Goal: Task Accomplishment & Management: Complete application form

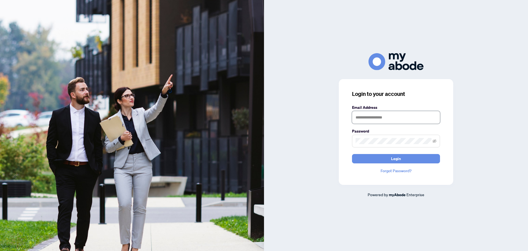
click at [372, 117] on input "text" at bounding box center [396, 117] width 88 height 13
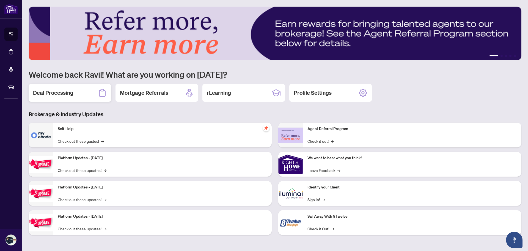
click at [59, 95] on h2 "Deal Processing" at bounding box center [53, 93] width 40 height 8
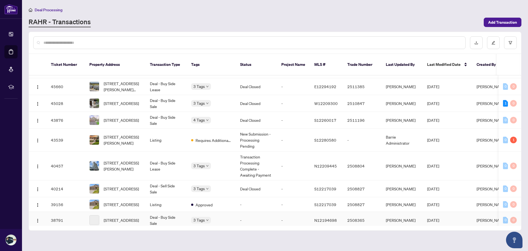
scroll to position [138, 0]
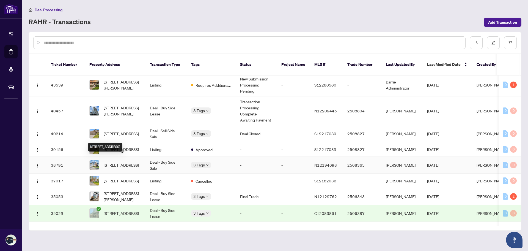
click at [122, 162] on span "[STREET_ADDRESS]" at bounding box center [121, 165] width 35 height 6
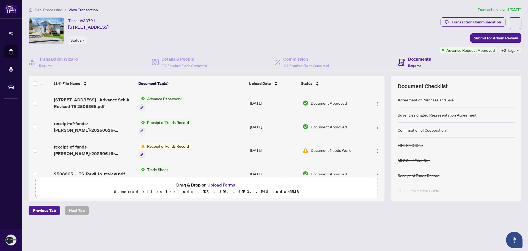
click at [224, 183] on button "Upload Forms" at bounding box center [221, 184] width 31 height 7
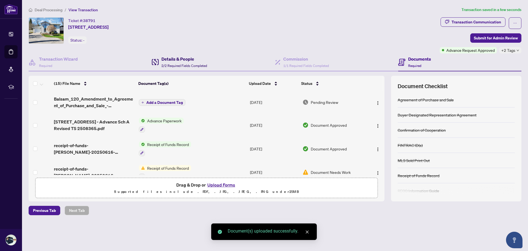
click at [178, 61] on h4 "Details & People" at bounding box center [184, 59] width 46 height 7
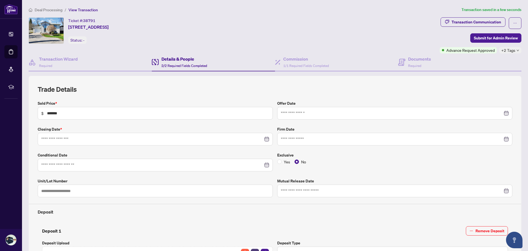
type input "**********"
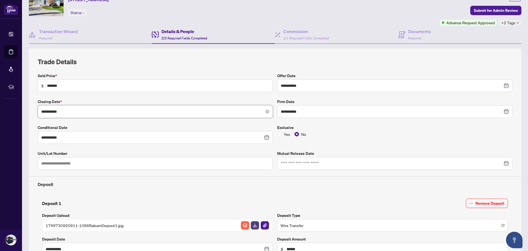
click at [89, 111] on input "**********" at bounding box center [152, 111] width 222 height 6
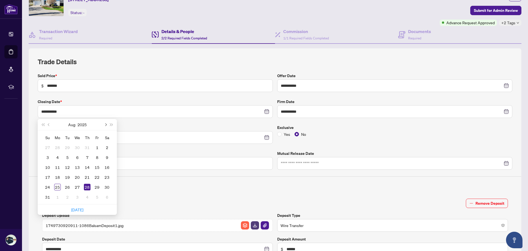
click at [105, 125] on span "Next month (PageDown)" at bounding box center [105, 124] width 3 height 3
type input "**********"
click at [65, 167] on div "16" at bounding box center [67, 167] width 7 height 7
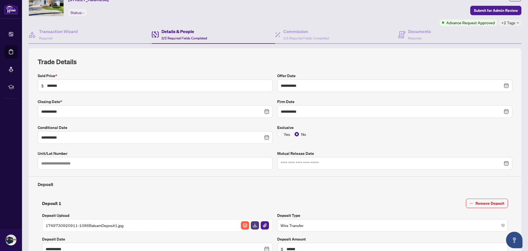
scroll to position [0, 0]
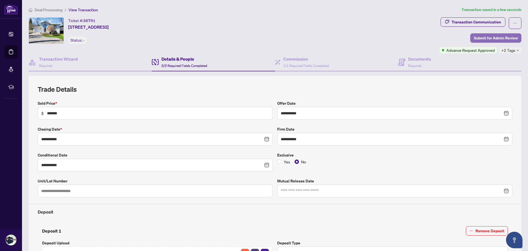
click at [497, 37] on span "Submit for Admin Review" at bounding box center [496, 38] width 44 height 9
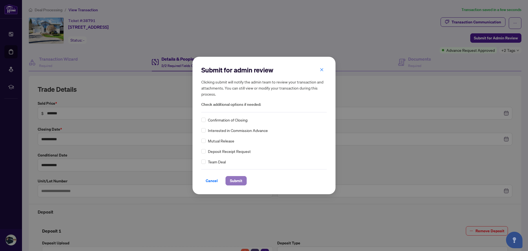
click at [238, 180] on span "Submit" at bounding box center [236, 180] width 12 height 9
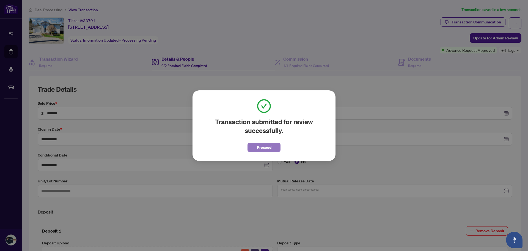
click at [268, 148] on span "Proceed" at bounding box center [264, 147] width 15 height 9
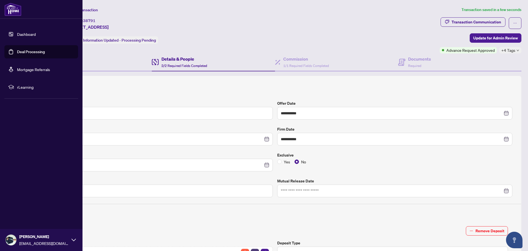
click at [17, 34] on link "Dashboard" at bounding box center [26, 34] width 19 height 5
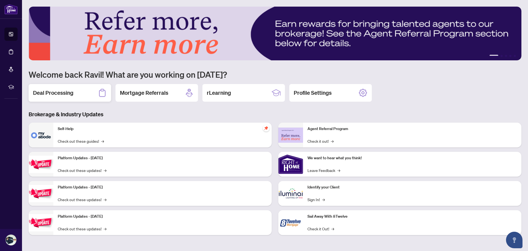
click at [83, 92] on div "Deal Processing" at bounding box center [70, 93] width 83 height 18
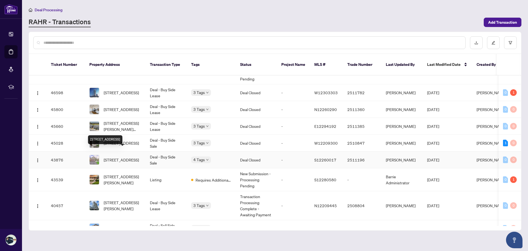
scroll to position [15, 0]
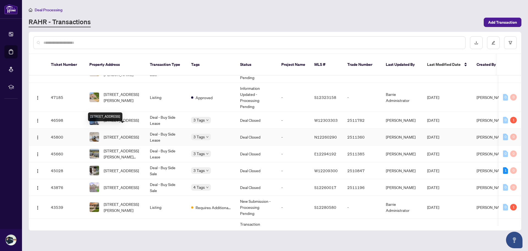
click at [130, 134] on span "[STREET_ADDRESS]" at bounding box center [121, 137] width 35 height 6
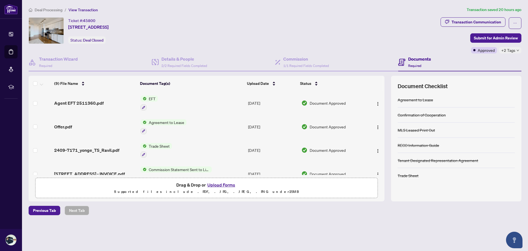
click at [147, 98] on span "EFT" at bounding box center [152, 98] width 11 height 6
click at [78, 100] on span "Agent EFT 2511360.pdf" at bounding box center [79, 103] width 50 height 7
